Goal: Navigation & Orientation: Find specific page/section

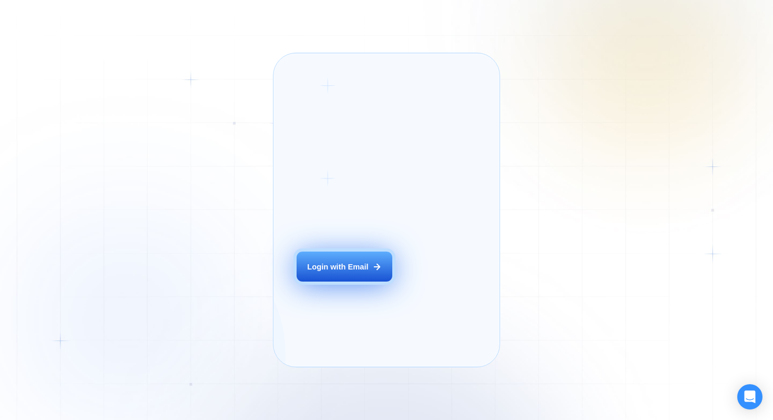
click at [349, 281] on button "Login with Email" at bounding box center [345, 266] width 96 height 30
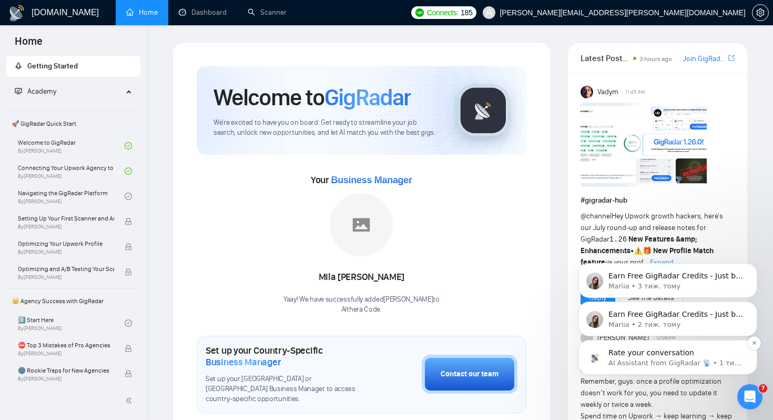
click at [648, 363] on p "AI Assistant from GigRadar 📡 • 1 тиж. тому" at bounding box center [676, 362] width 136 height 9
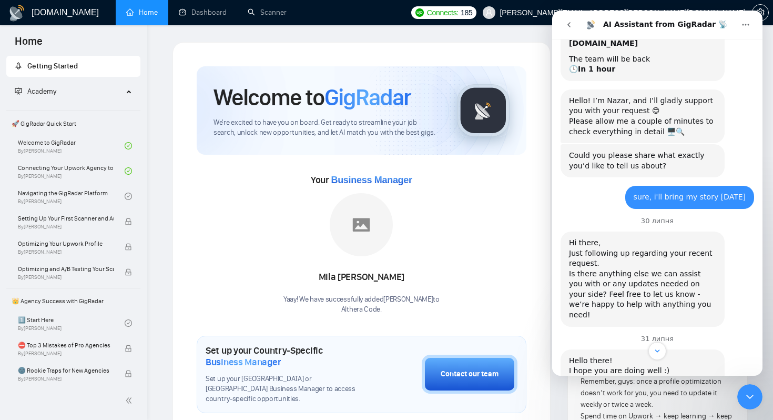
scroll to position [325, 0]
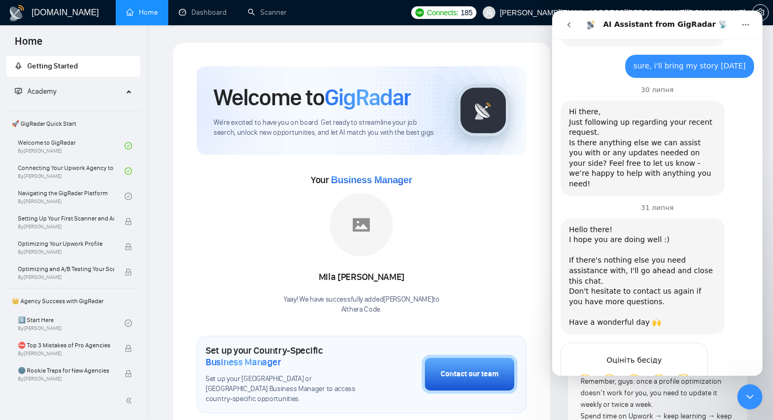
click at [754, 403] on div "Закрити програму для спілкування Intercom" at bounding box center [749, 396] width 25 height 25
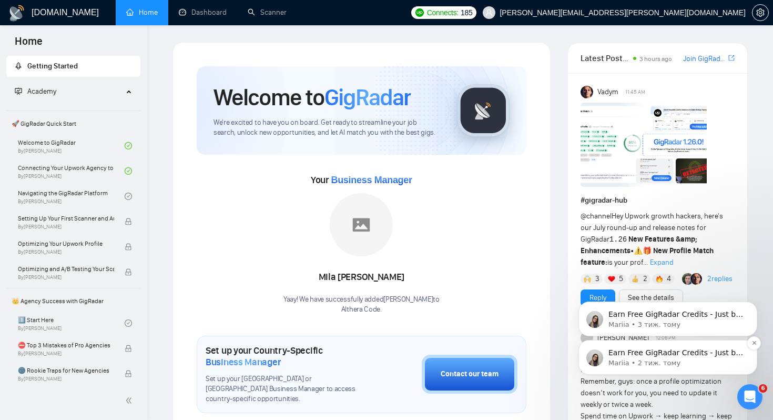
click at [641, 359] on p "Mariia • 2 тиж. тому" at bounding box center [676, 362] width 136 height 9
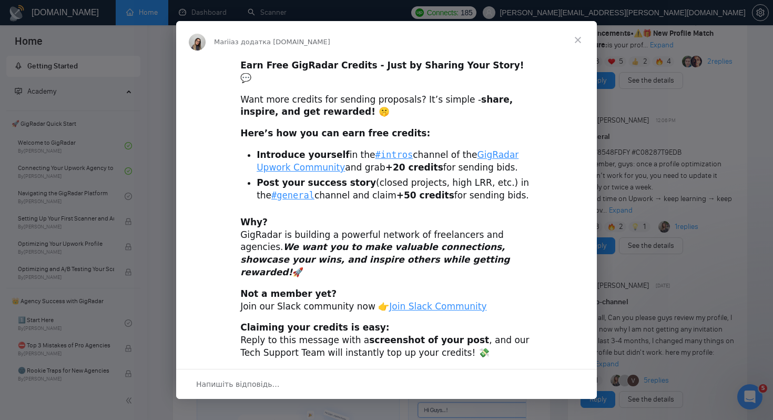
scroll to position [219, 0]
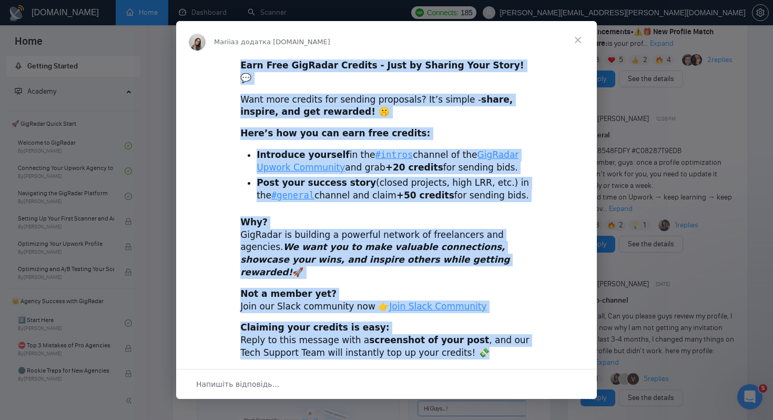
drag, startPoint x: 241, startPoint y: 73, endPoint x: 440, endPoint y: 354, distance: 345.1
click at [441, 354] on div "Mariia з додатка GigRadar.io Earn Free GigRadar Credits - Just by Sharing Your …" at bounding box center [386, 209] width 421 height 377
